Goal: Download file/media

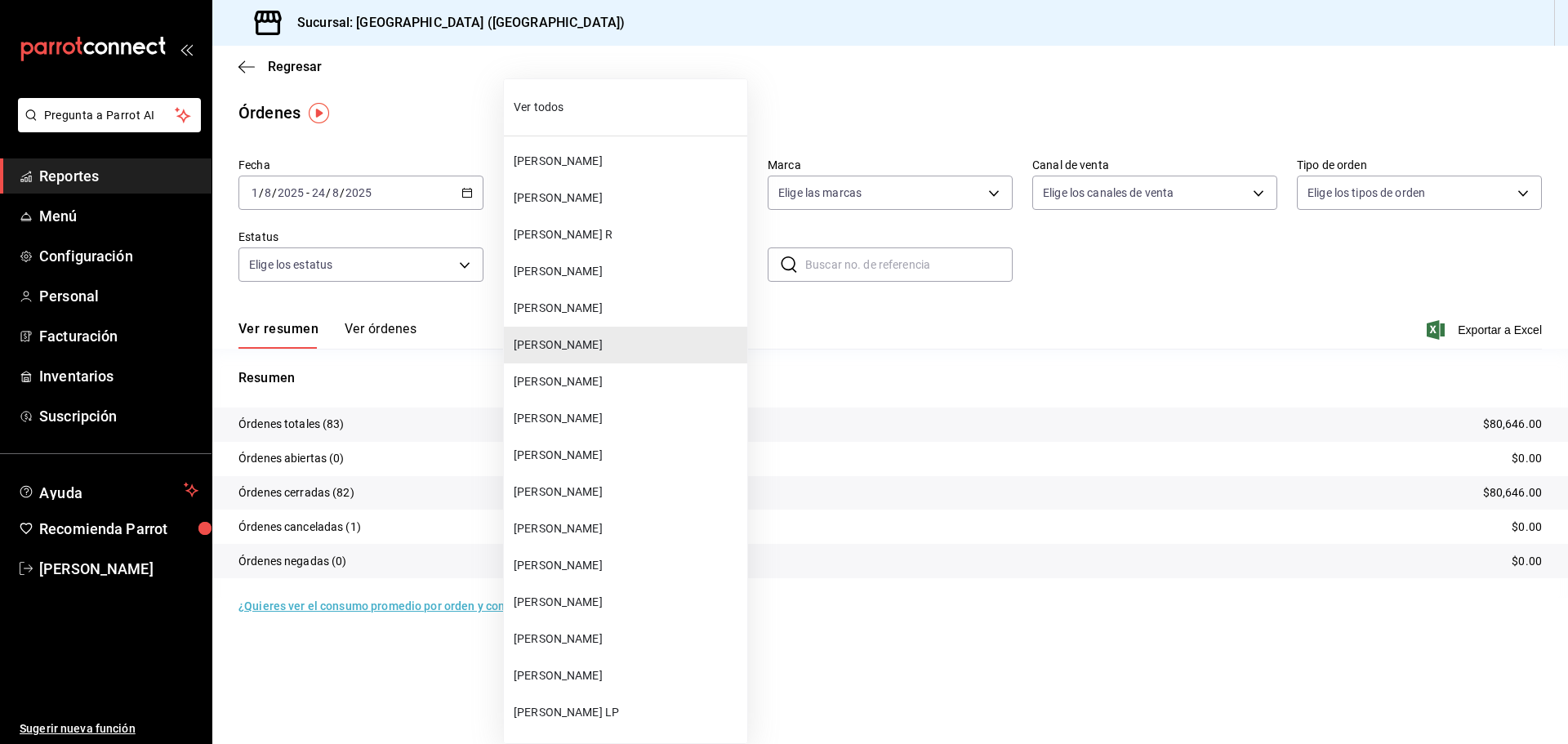
click at [721, 257] on body "Pregunta a Parrot AI Reportes Menú Configuración Personal Facturación Inventari…" at bounding box center [784, 372] width 1568 height 744
click at [575, 381] on span "[PERSON_NAME]" at bounding box center [626, 381] width 227 height 17
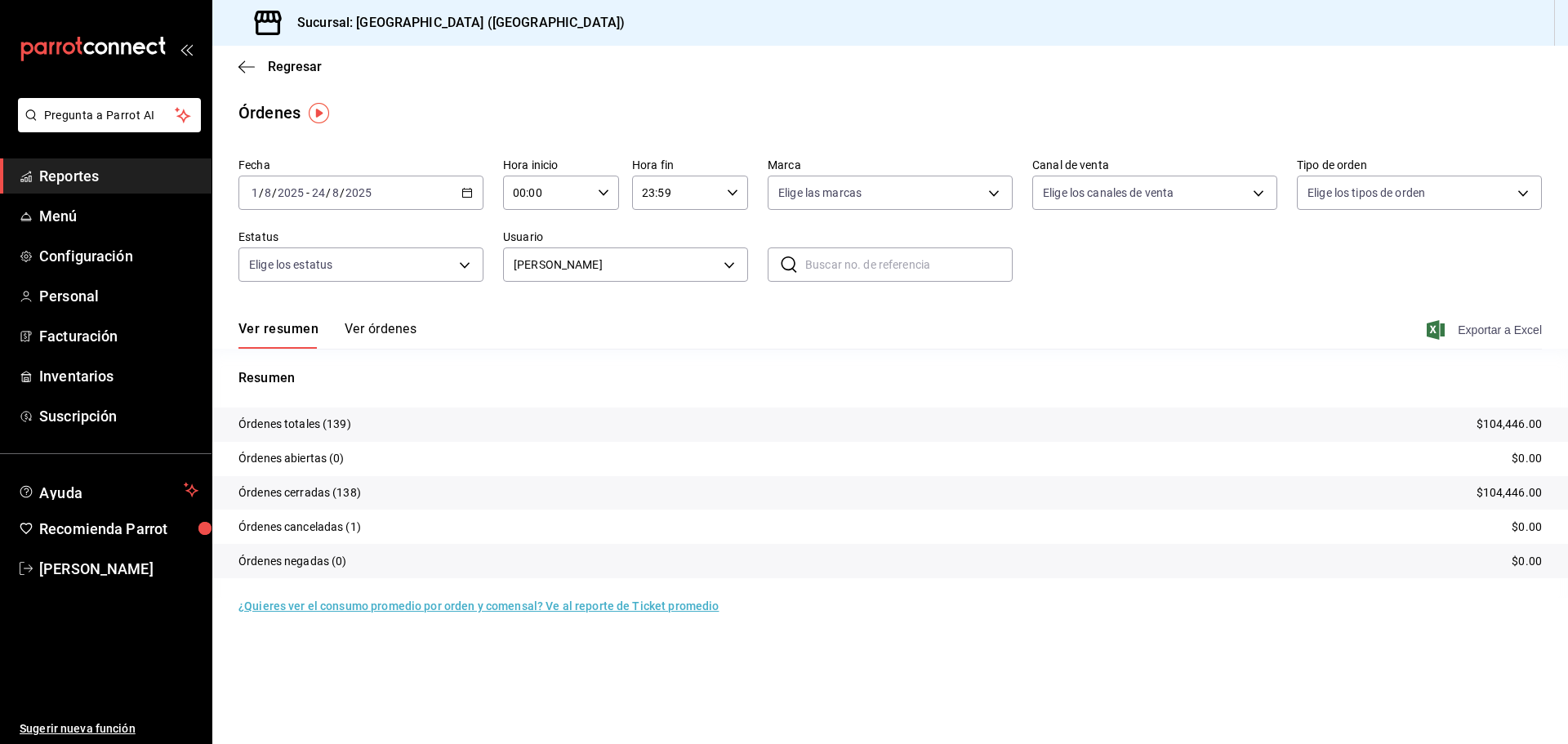
click at [1490, 335] on span "Exportar a Excel" at bounding box center [1486, 331] width 112 height 20
click at [728, 263] on body "Pregunta a Parrot AI Reportes Menú Configuración Personal Facturación Inventari…" at bounding box center [784, 372] width 1568 height 744
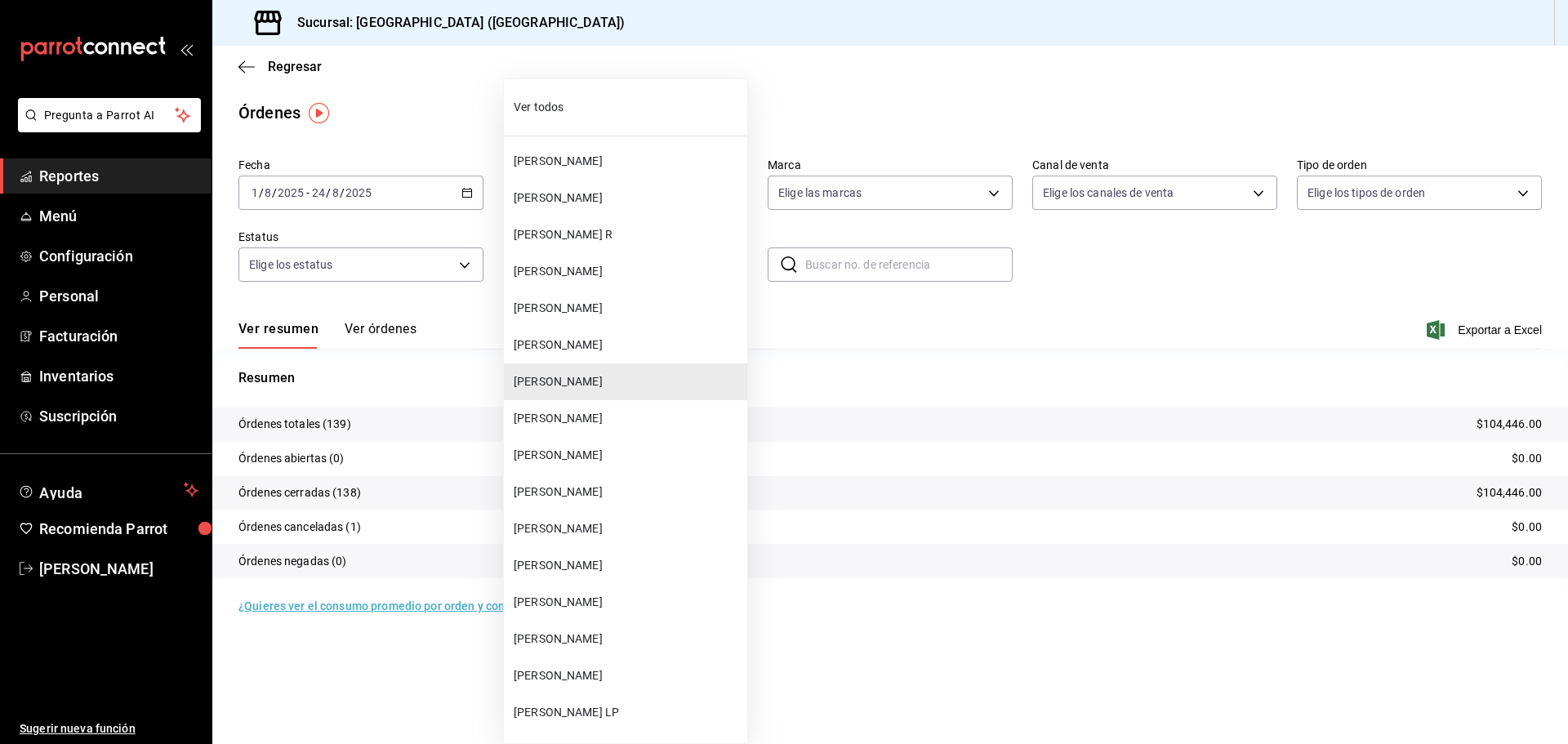
click at [595, 415] on span "[PERSON_NAME]" at bounding box center [626, 417] width 227 height 17
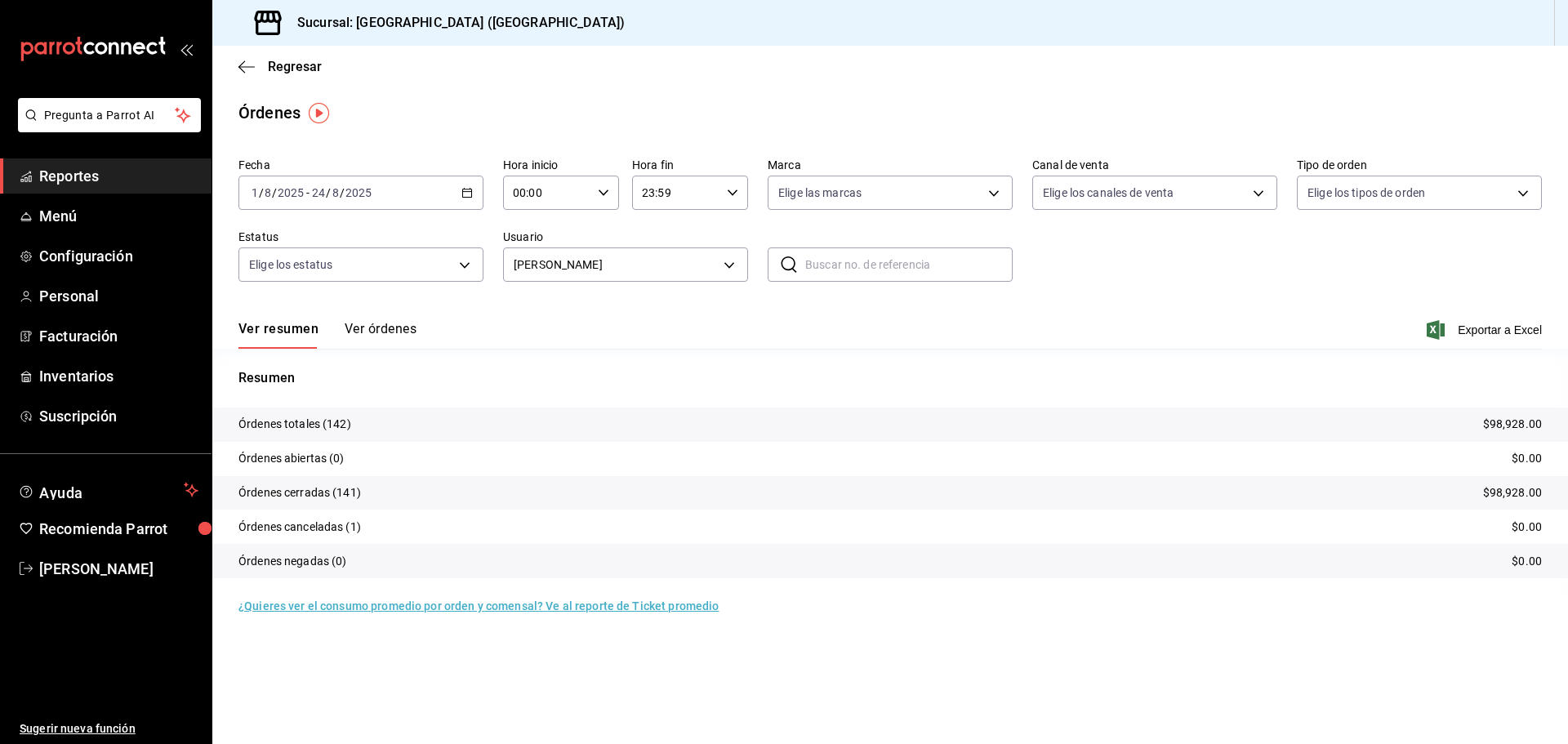
click at [1494, 335] on span "Exportar a Excel" at bounding box center [1486, 331] width 112 height 20
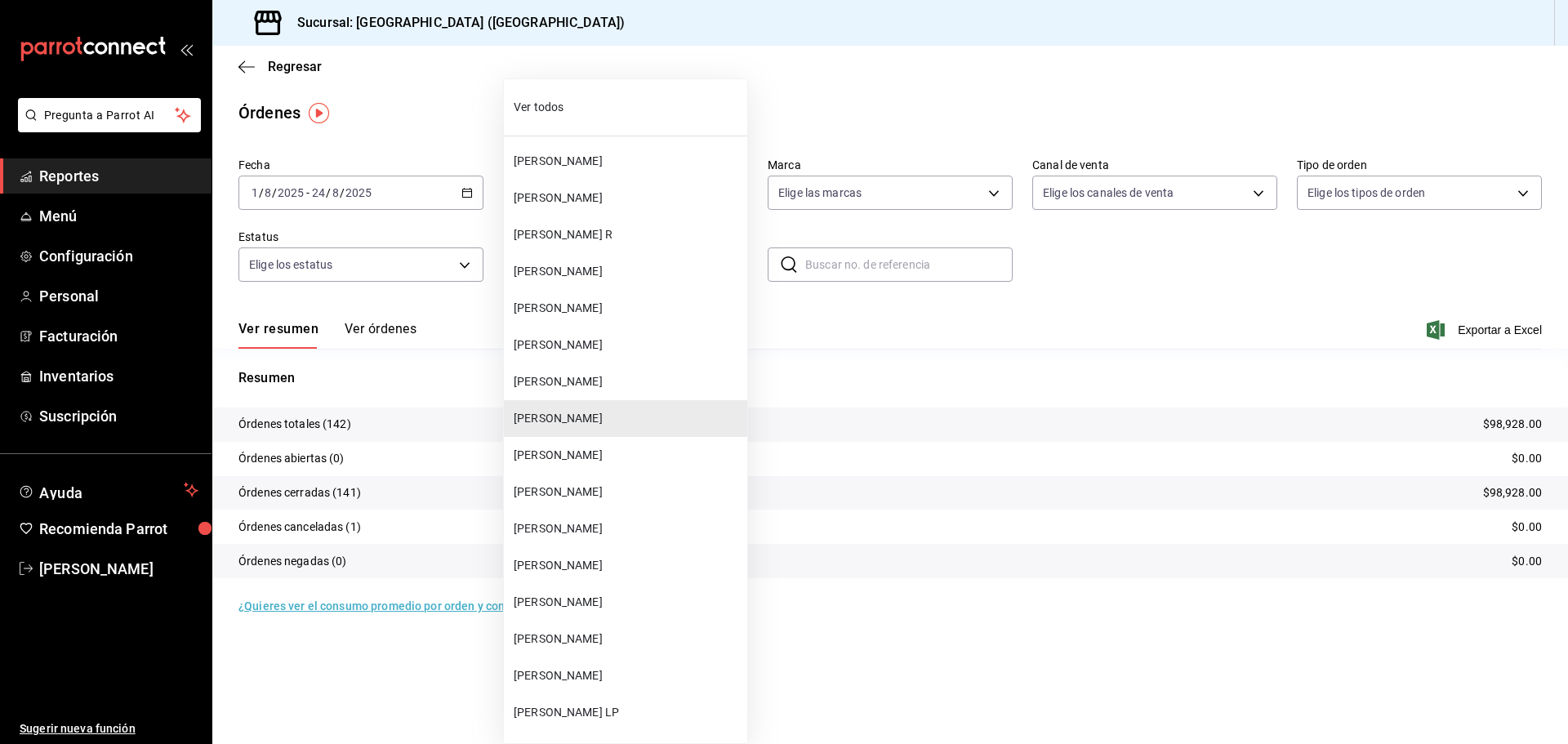
click at [727, 269] on body "Pregunta a Parrot AI Reportes Menú Configuración Personal Facturación Inventari…" at bounding box center [784, 372] width 1568 height 744
click at [584, 461] on span "[PERSON_NAME]" at bounding box center [626, 454] width 227 height 17
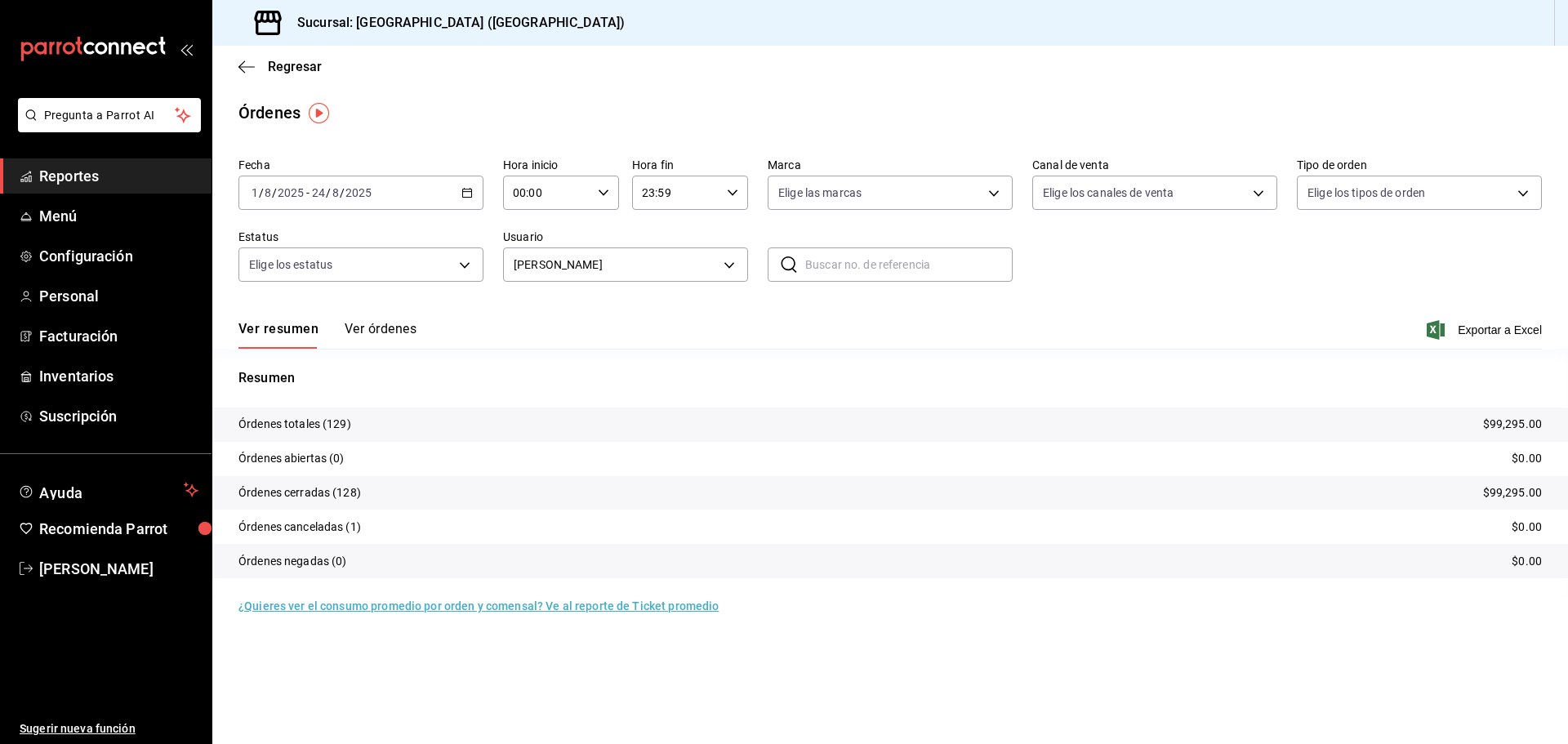
click at [1511, 335] on span "Exportar a Excel" at bounding box center [1486, 331] width 112 height 20
click at [725, 264] on body "Pregunta a Parrot AI Reportes Menú Configuración Personal Facturación Inventari…" at bounding box center [784, 372] width 1568 height 744
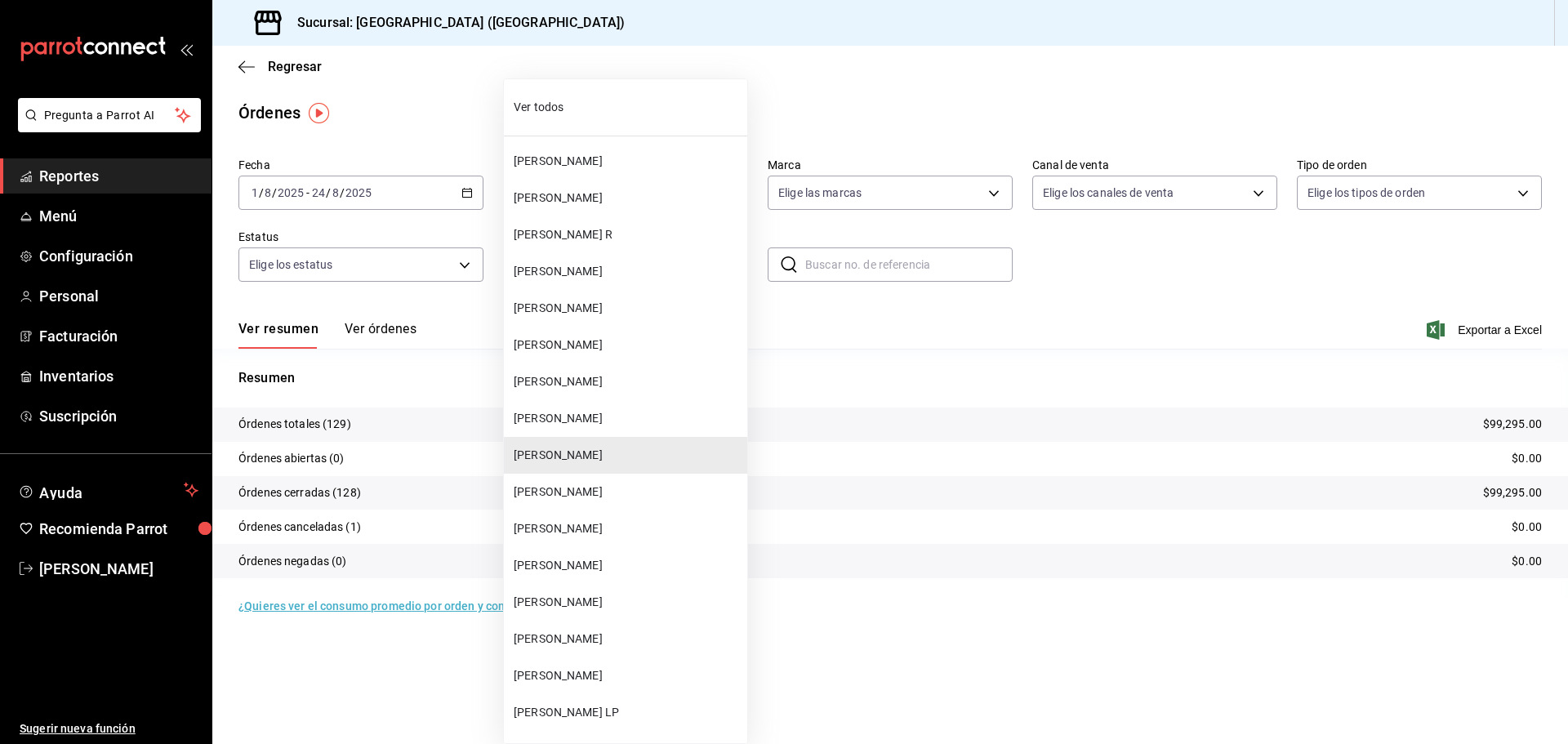
click at [607, 495] on span "[PERSON_NAME]" at bounding box center [626, 491] width 227 height 17
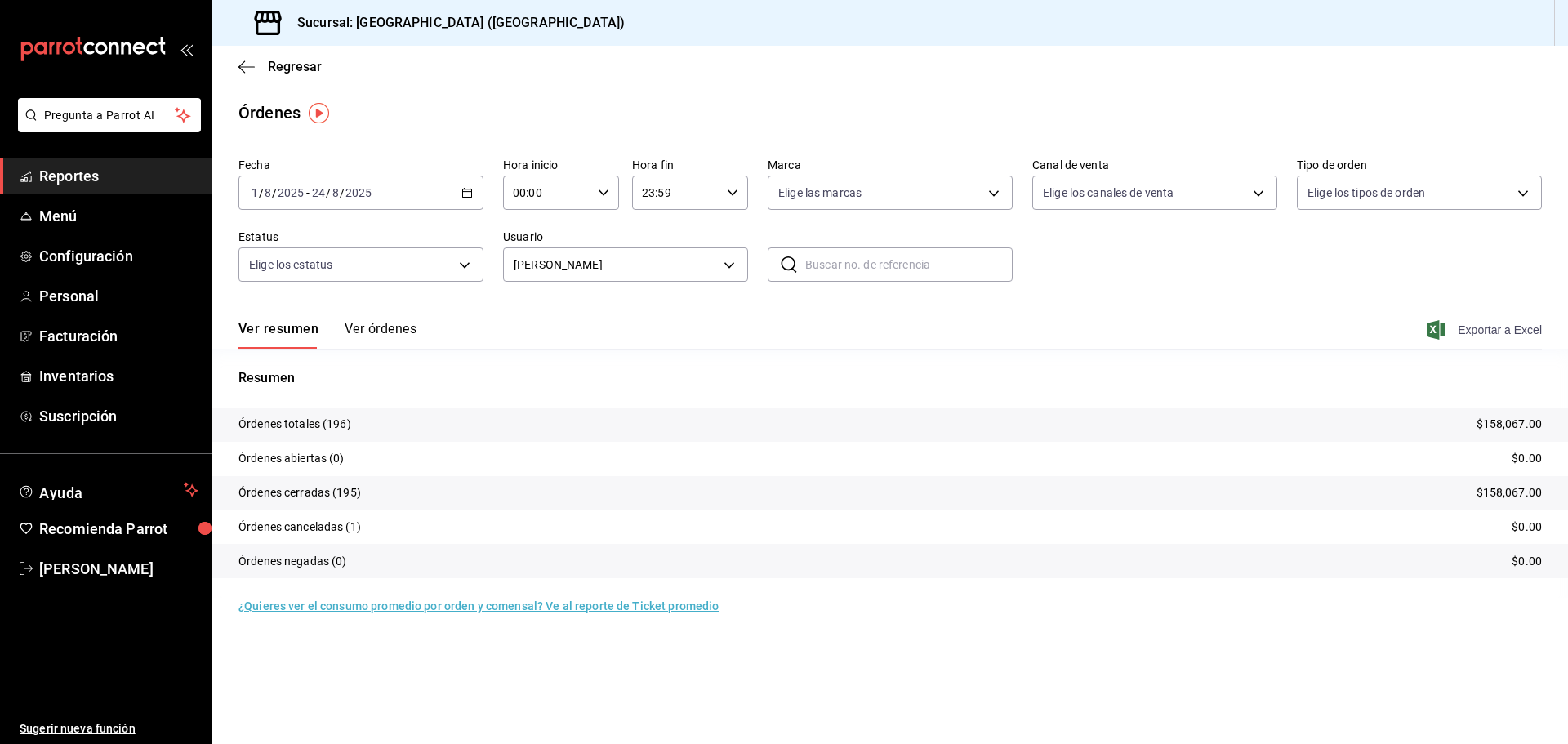
click at [1504, 327] on span "Exportar a Excel" at bounding box center [1486, 331] width 112 height 20
click at [724, 267] on body "Pregunta a Parrot AI Reportes Menú Configuración Personal Facturación Inventari…" at bounding box center [784, 372] width 1568 height 744
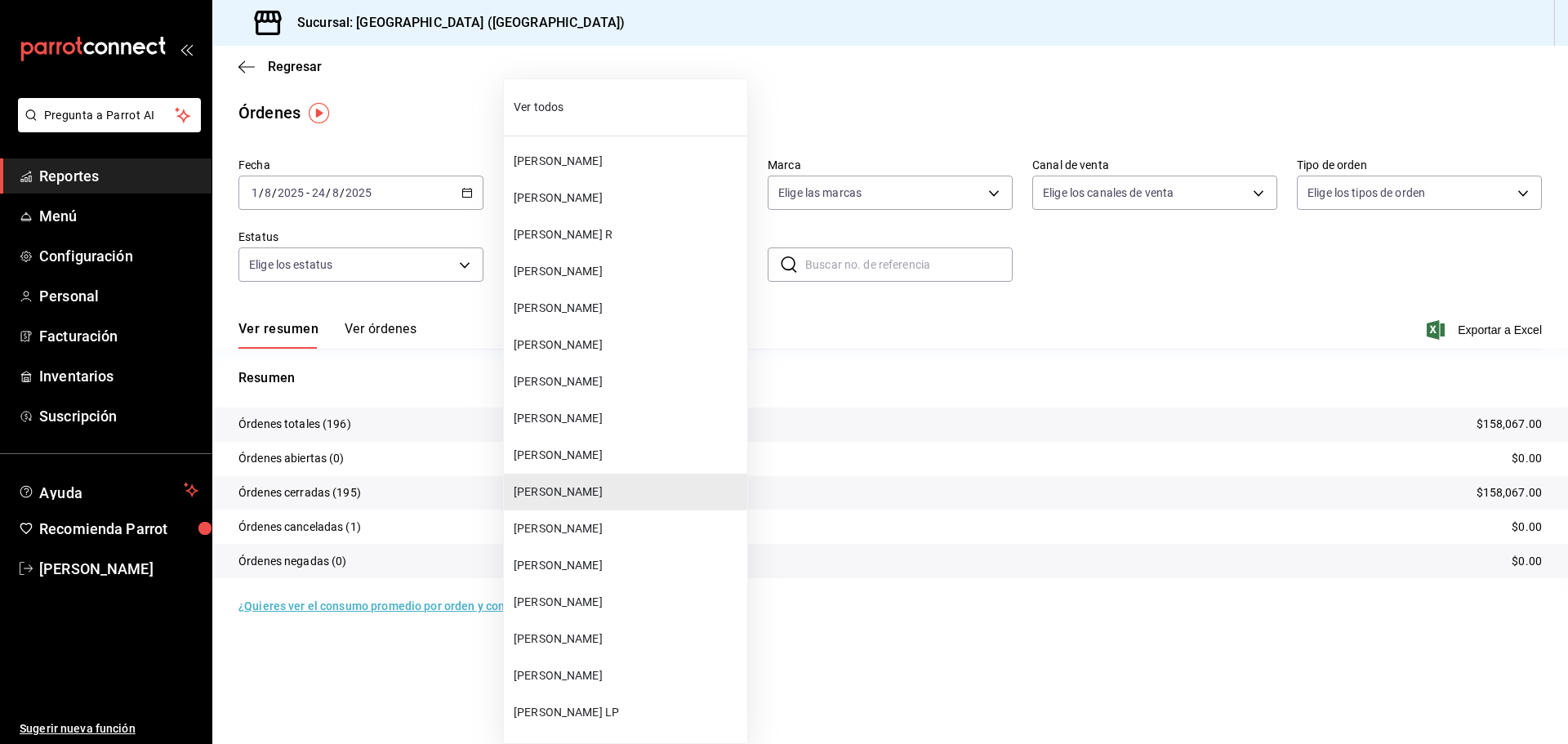
click at [584, 534] on span "[PERSON_NAME]" at bounding box center [626, 528] width 227 height 17
click at [724, 266] on body "Pregunta a Parrot AI Reportes Menú Configuración Personal Facturación Inventari…" at bounding box center [784, 372] width 1568 height 744
click at [579, 599] on span "[PERSON_NAME]" at bounding box center [626, 601] width 227 height 17
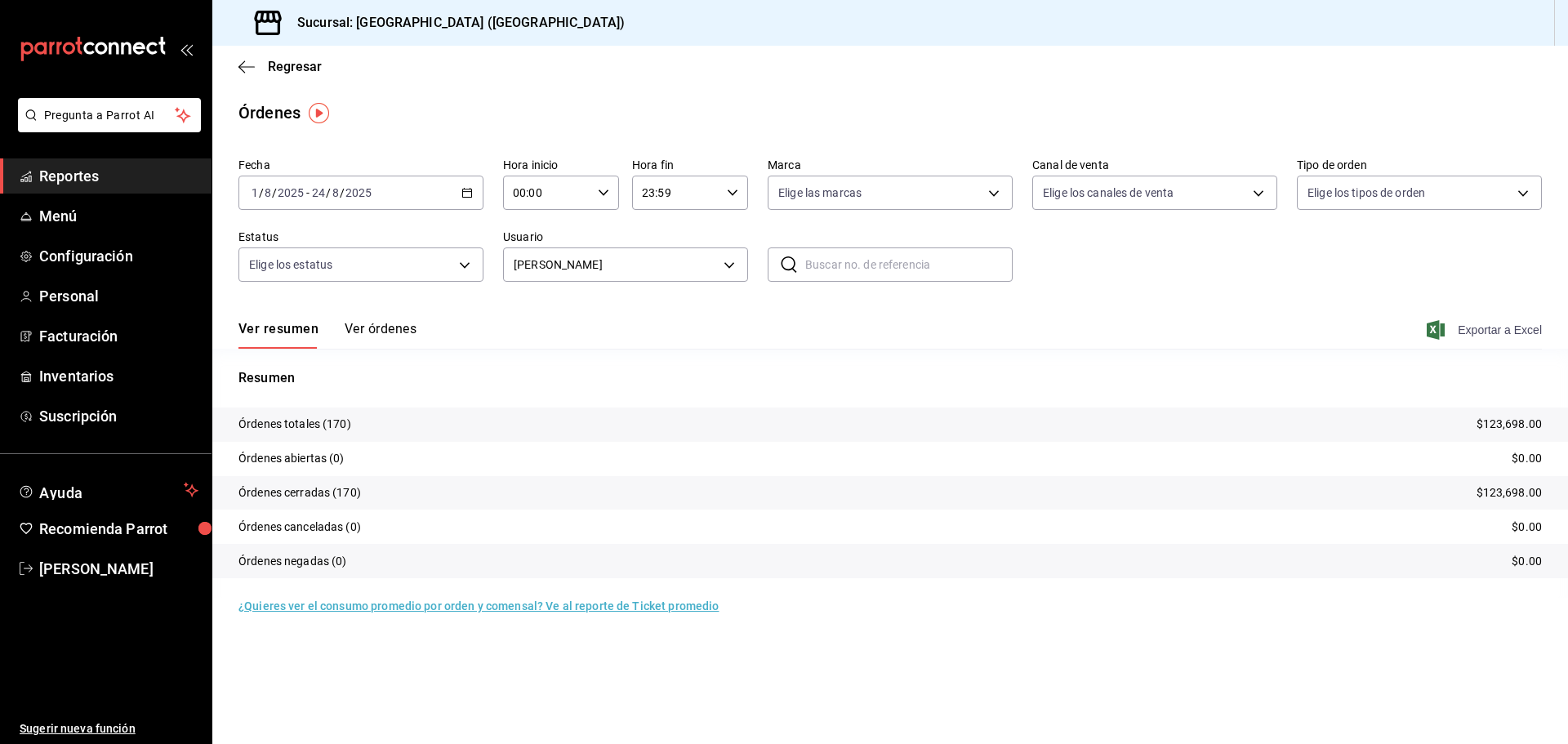
click at [1504, 334] on span "Exportar a Excel" at bounding box center [1486, 331] width 112 height 20
click at [722, 261] on body "Pregunta a Parrot AI Reportes Menú Configuración Personal Facturación Inventari…" at bounding box center [784, 372] width 1568 height 744
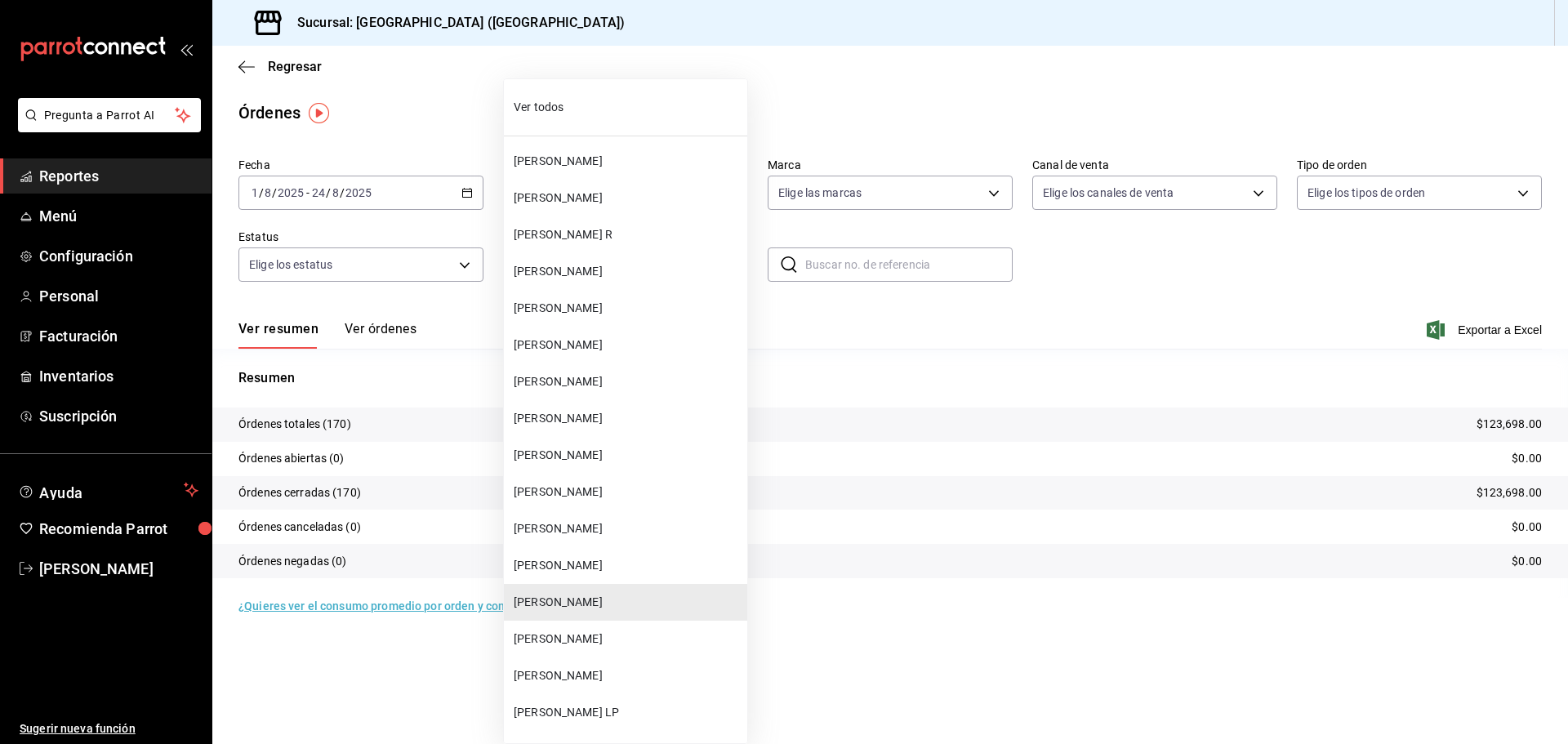
click at [581, 638] on span "[PERSON_NAME]" at bounding box center [626, 638] width 227 height 17
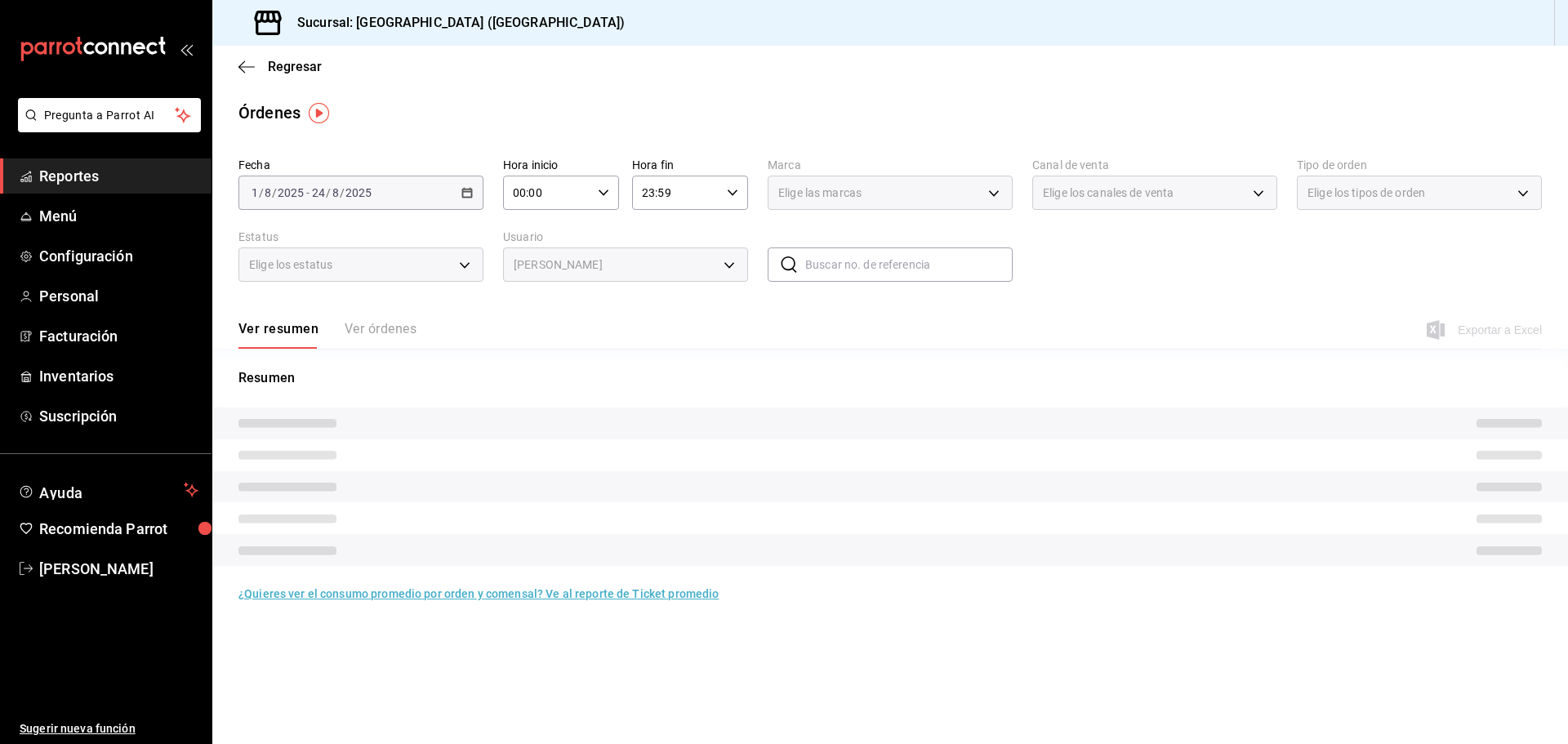
type input "23e225ac-e99f-4857-bab7-f46dbf6c344e"
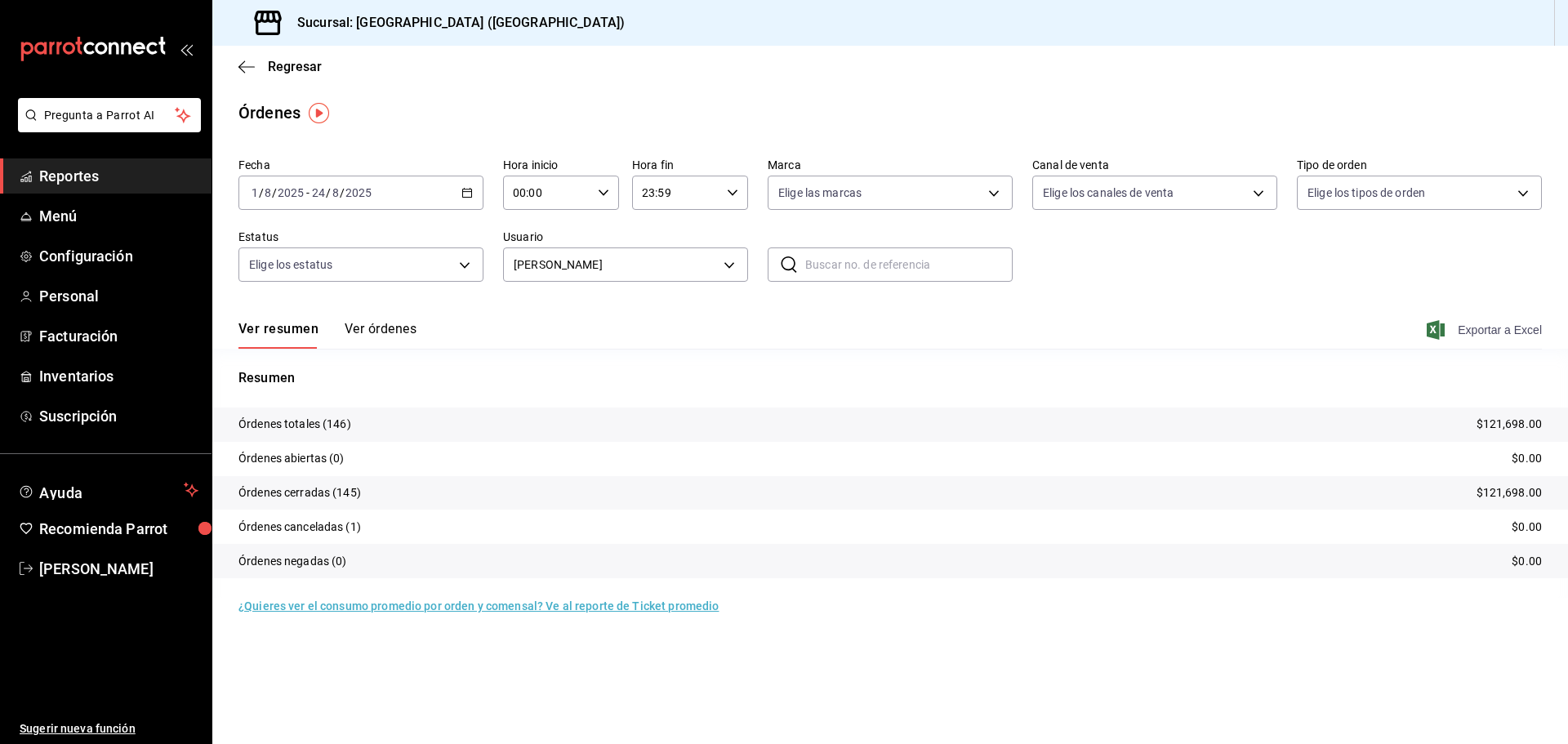
click at [1514, 337] on span "Exportar a Excel" at bounding box center [1486, 331] width 112 height 20
click at [1513, 331] on span "Exportar a Excel" at bounding box center [1486, 331] width 112 height 20
